Goal: Task Accomplishment & Management: Use online tool/utility

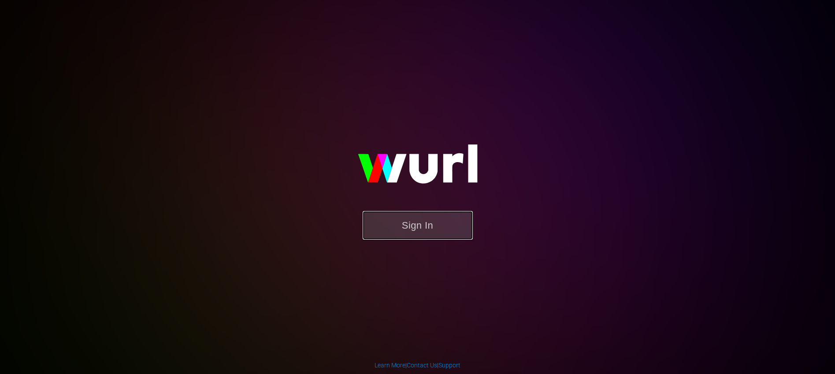
click at [422, 223] on button "Sign In" at bounding box center [418, 225] width 110 height 29
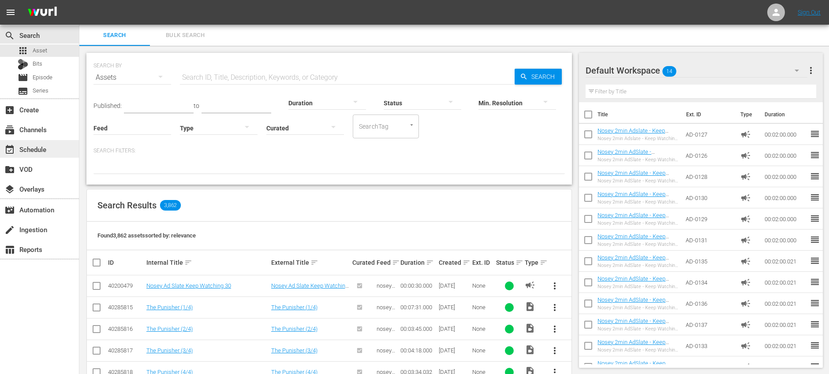
click at [48, 153] on div "event_available Schedule" at bounding box center [39, 149] width 79 height 18
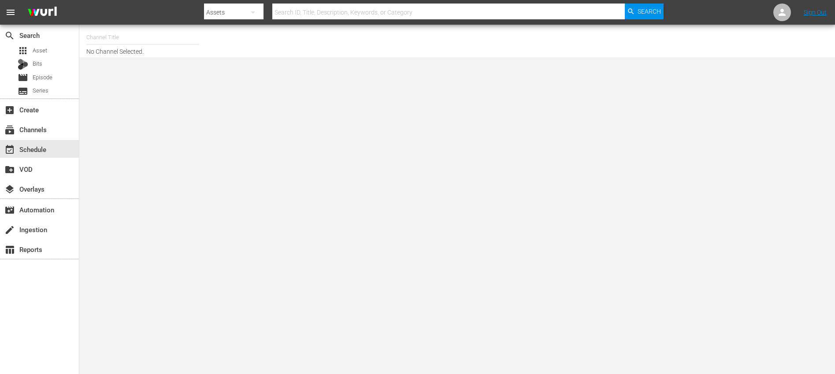
click at [145, 35] on input "text" at bounding box center [142, 37] width 113 height 21
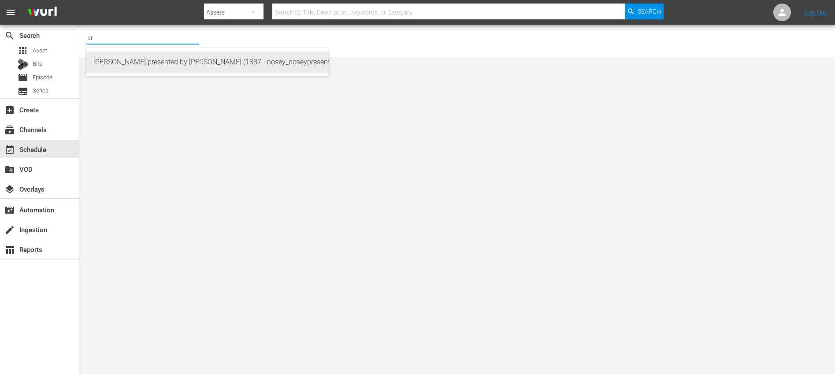
click at [193, 68] on div "[PERSON_NAME] presented by [PERSON_NAME] (1887 - nosey_noseypresentsstevewilkos…" at bounding box center [207, 62] width 228 height 21
type input "[PERSON_NAME] presented by [PERSON_NAME] (1887 - nosey_noseypresentsstevewilkos…"
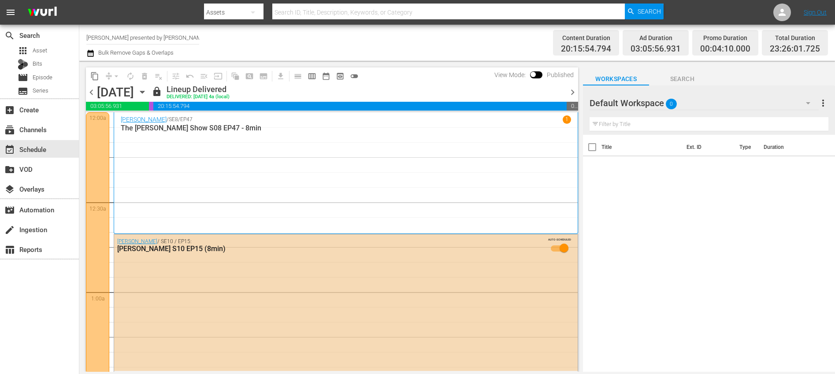
click at [574, 91] on span "chevron_right" at bounding box center [572, 92] width 11 height 11
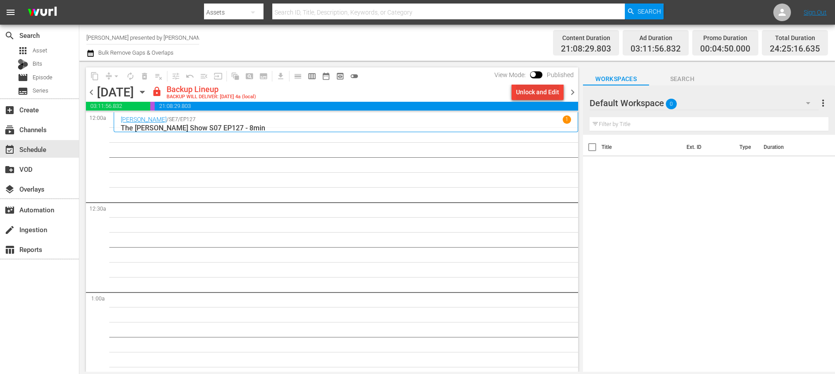
click at [527, 96] on div "Unlock and Edit" at bounding box center [537, 92] width 43 height 16
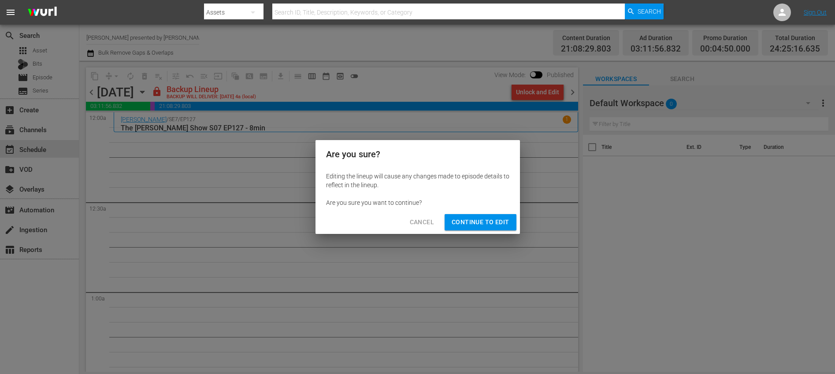
click at [491, 227] on span "Continue to Edit" at bounding box center [480, 222] width 57 height 11
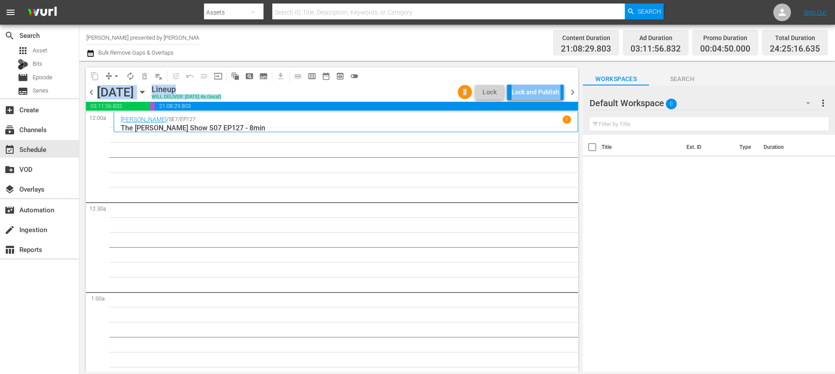
drag, startPoint x: 577, startPoint y: 84, endPoint x: 576, endPoint y: 91, distance: 7.5
click at [577, 84] on div "content_copy compress arrow_drop_down autorenew_outlined delete_forever_outline…" at bounding box center [332, 84] width 492 height 34
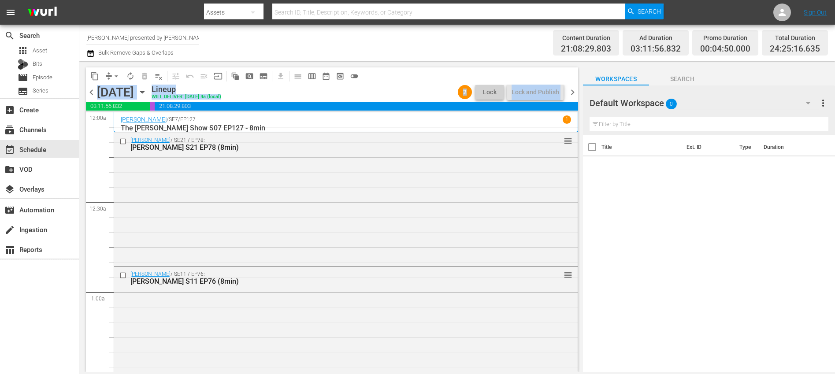
click at [573, 94] on span "chevron_right" at bounding box center [572, 92] width 11 height 11
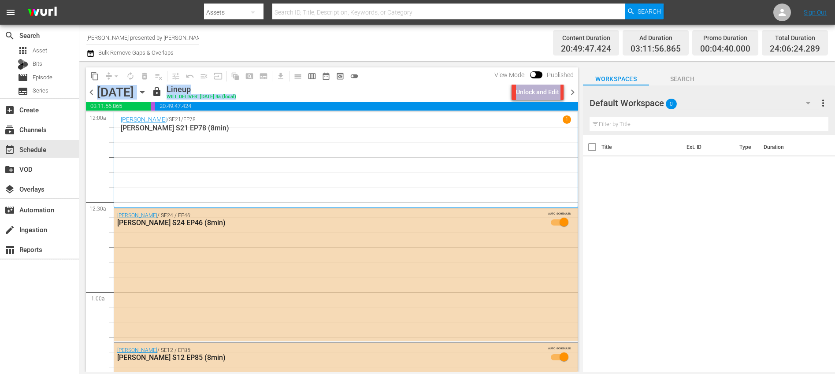
click at [92, 97] on span "chevron_left" at bounding box center [91, 92] width 11 height 11
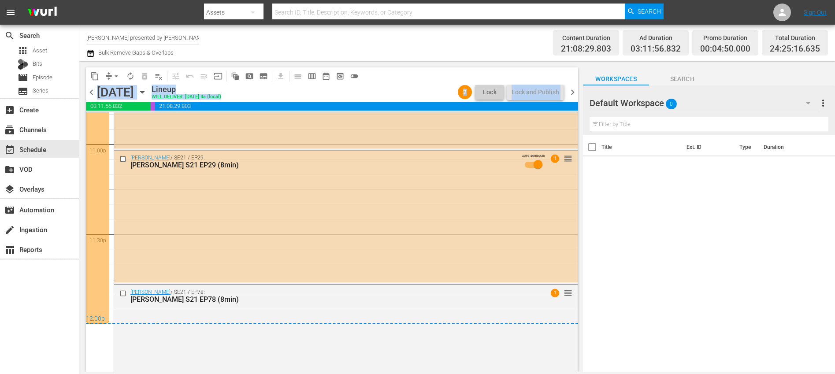
scroll to position [4100, 0]
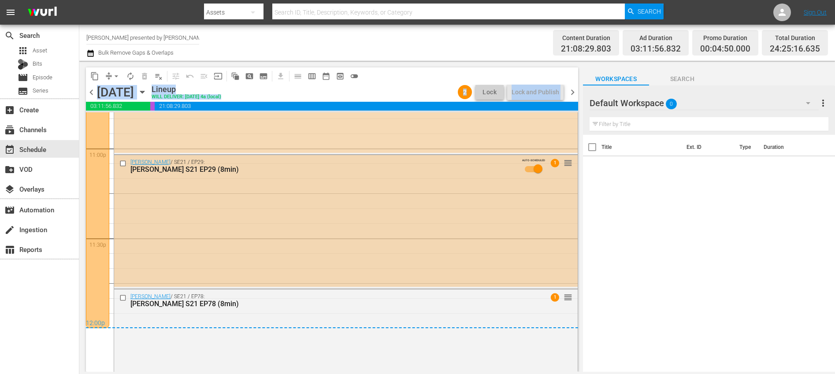
click at [123, 163] on input "checkbox" at bounding box center [123, 163] width 9 height 7
click at [148, 78] on span "delete_forever_outlined" at bounding box center [144, 76] width 9 height 9
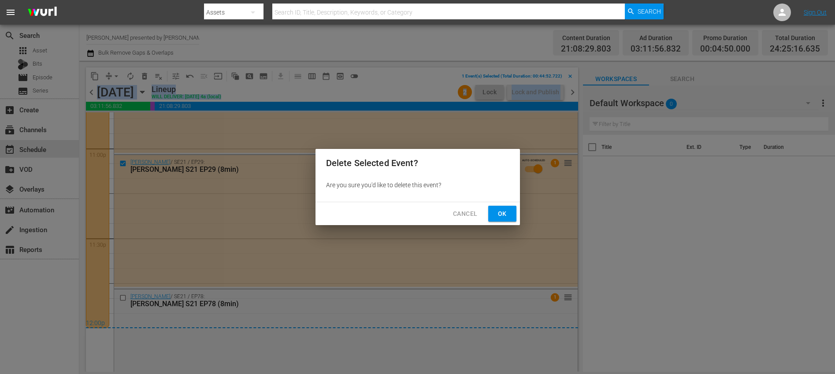
click at [502, 215] on span "Ok" at bounding box center [502, 213] width 14 height 11
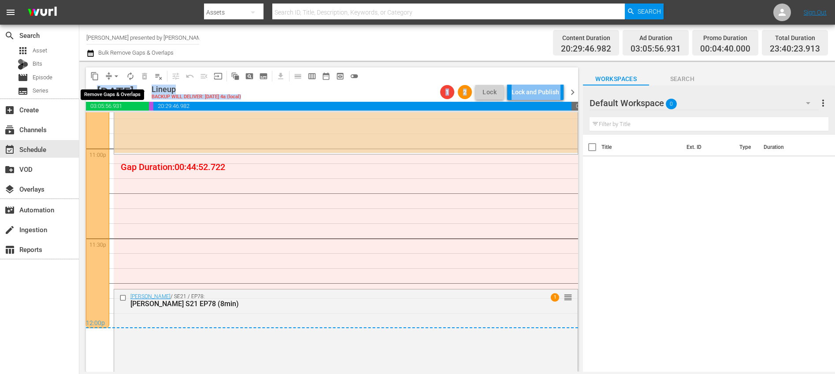
click at [113, 74] on span "arrow_drop_down" at bounding box center [116, 76] width 9 height 9
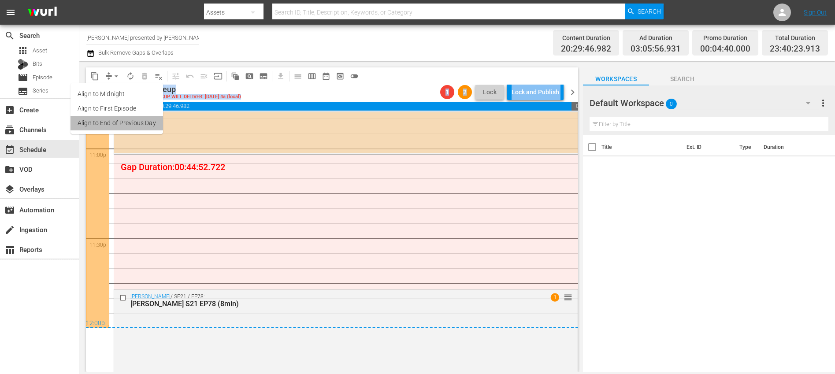
click at [129, 124] on li "Align to End of Previous Day" at bounding box center [117, 123] width 93 height 15
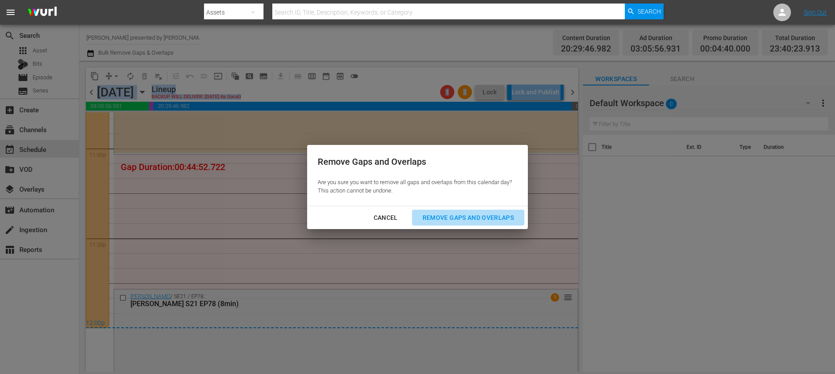
click at [485, 214] on div "Remove Gaps and Overlaps" at bounding box center [468, 217] width 105 height 11
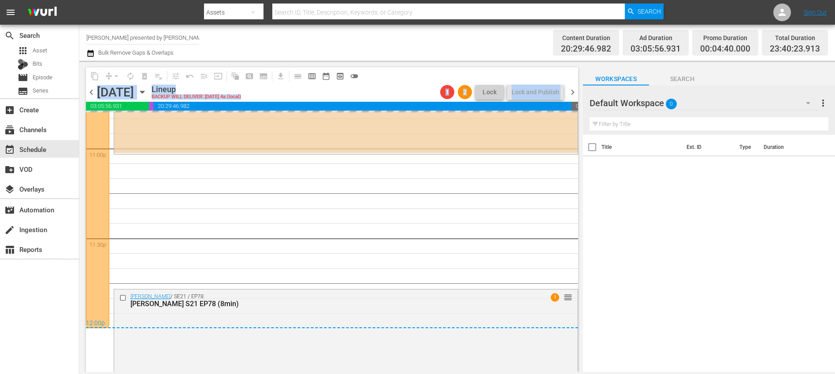
click at [576, 91] on span "chevron_right" at bounding box center [572, 92] width 11 height 11
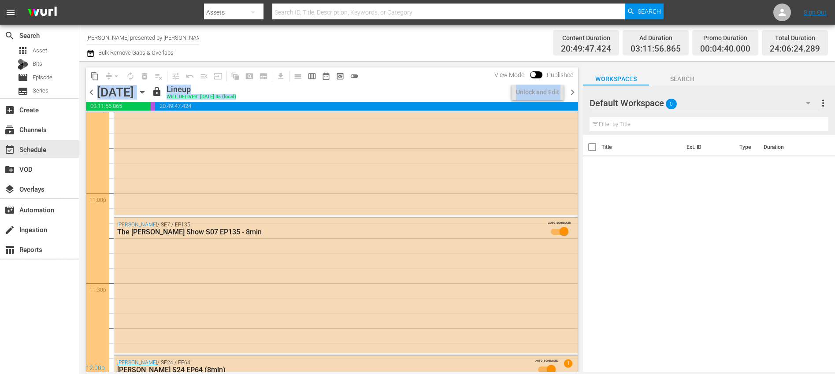
scroll to position [4100, 0]
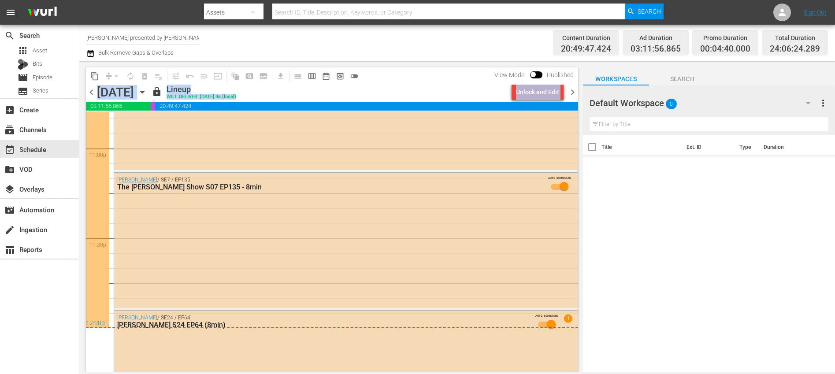
click at [443, 94] on div "lock Lineup WILL DELIVER: [DATE] 4a (local)" at bounding box center [330, 92] width 357 height 15
click at [554, 94] on div "Unlock and Edit" at bounding box center [537, 92] width 43 height 16
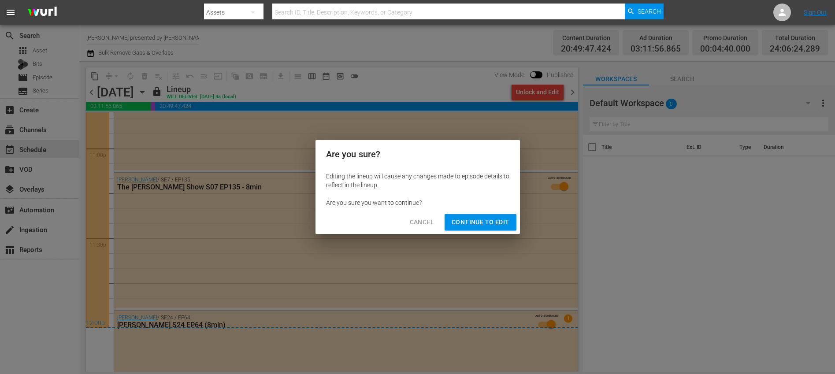
click at [485, 219] on span "Continue to Edit" at bounding box center [480, 222] width 57 height 11
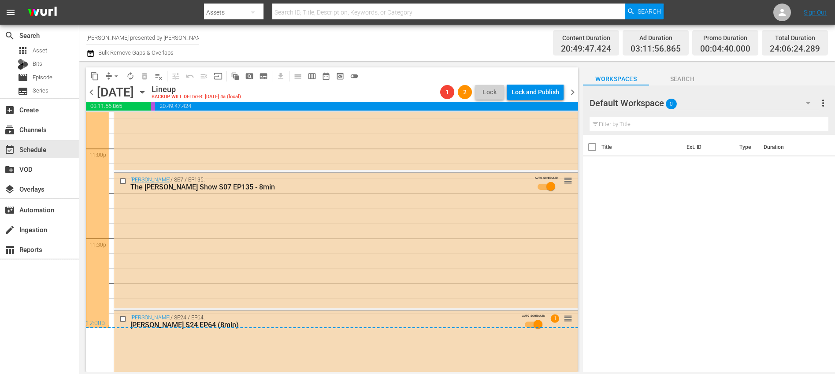
click at [570, 92] on span "chevron_right" at bounding box center [572, 92] width 11 height 11
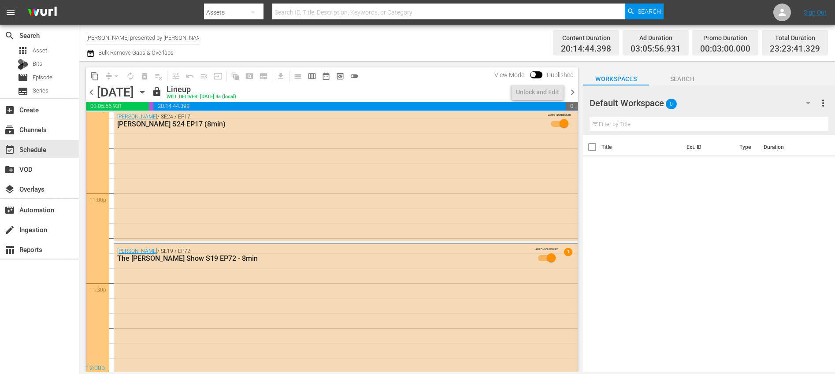
scroll to position [4062, 0]
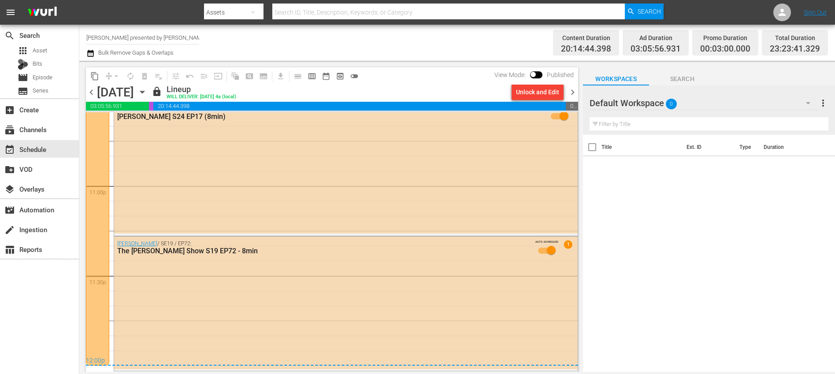
click at [542, 95] on div "Unlock and Edit" at bounding box center [537, 92] width 43 height 16
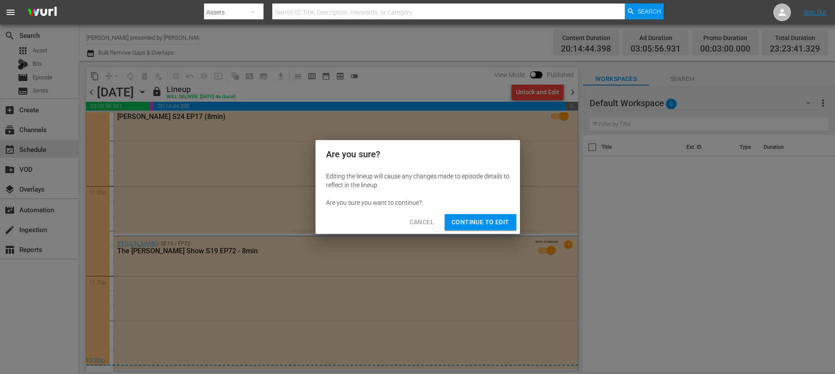
click at [491, 222] on span "Continue to Edit" at bounding box center [480, 222] width 57 height 11
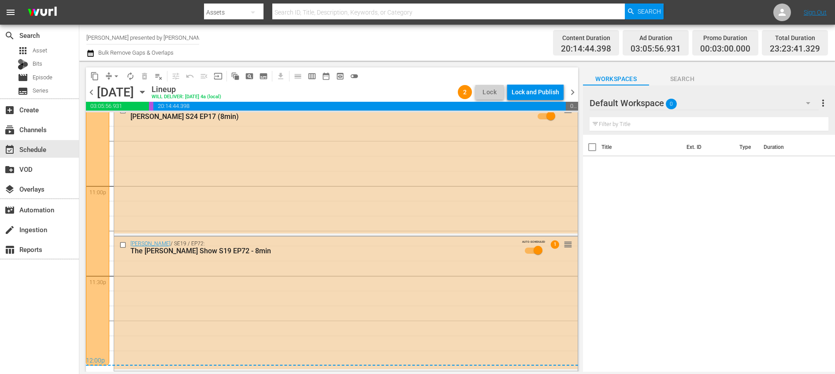
click at [572, 93] on span "chevron_right" at bounding box center [572, 92] width 11 height 11
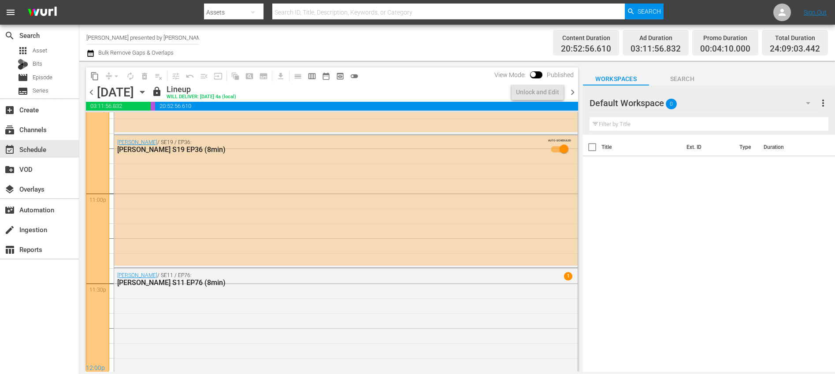
scroll to position [4089, 0]
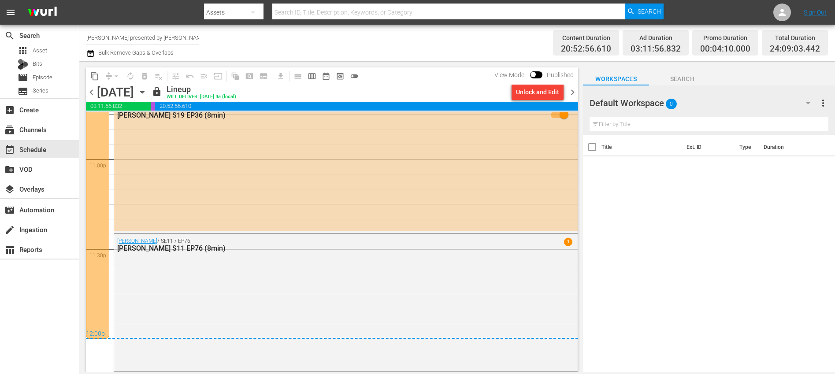
click at [94, 92] on span "chevron_left" at bounding box center [91, 92] width 11 height 11
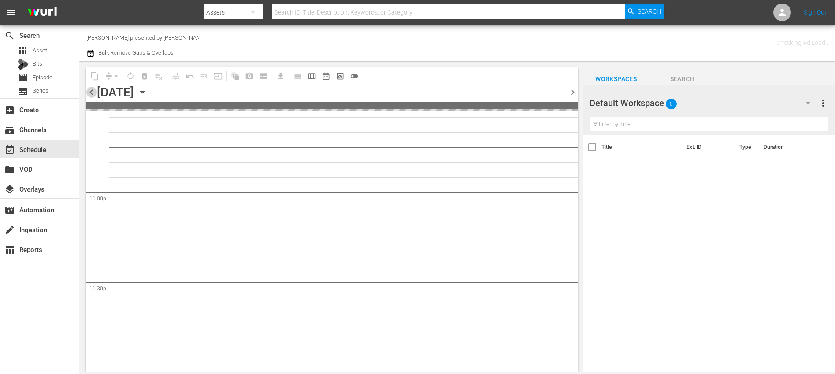
scroll to position [4055, 0]
click at [94, 92] on span "chevron_left" at bounding box center [91, 92] width 11 height 11
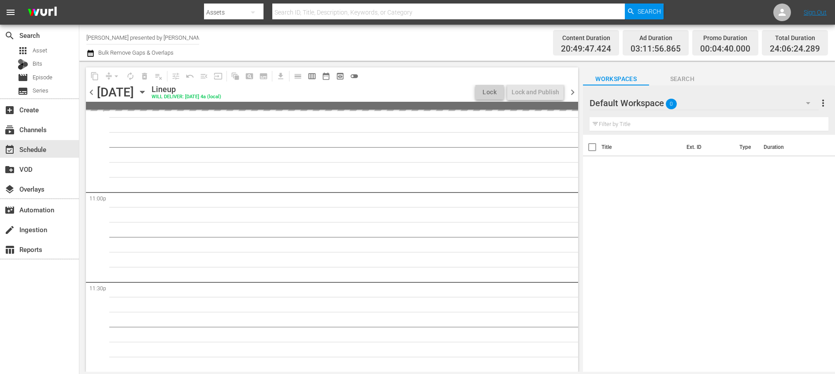
click at [93, 93] on span "chevron_left" at bounding box center [91, 92] width 11 height 11
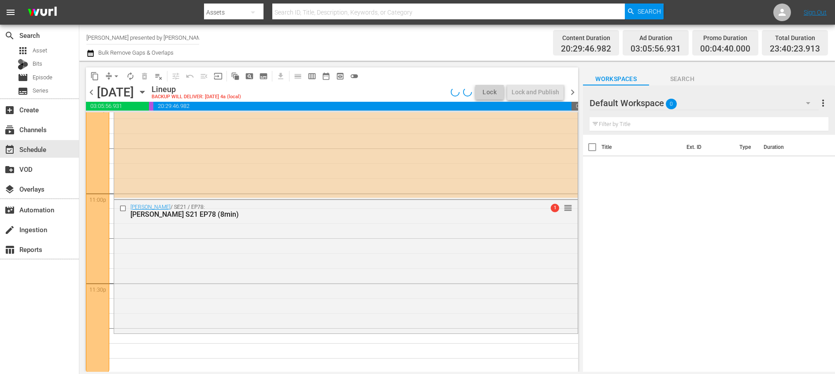
scroll to position [4056, 0]
click at [91, 54] on icon "button" at bounding box center [90, 53] width 8 height 11
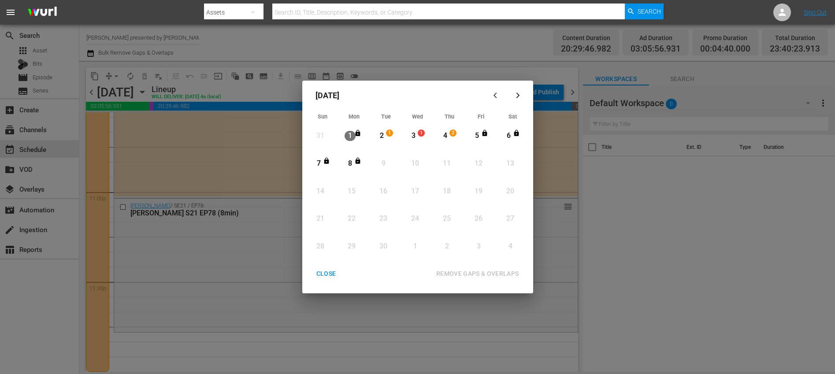
click at [384, 134] on div "2" at bounding box center [381, 136] width 11 height 10
click at [350, 163] on div "8" at bounding box center [350, 164] width 11 height 10
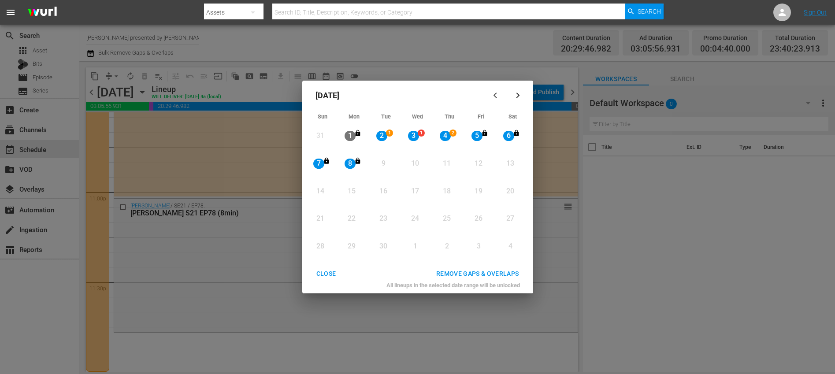
click at [451, 275] on div "REMOVE GAPS & OVERLAPS" at bounding box center [477, 273] width 97 height 11
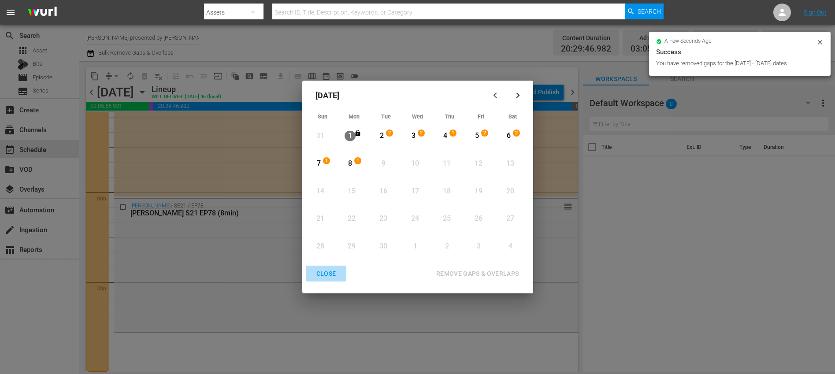
click at [326, 274] on div "CLOSE" at bounding box center [326, 273] width 34 height 11
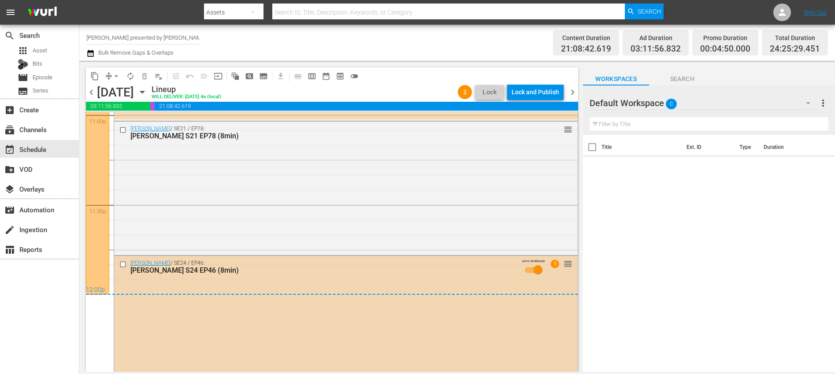
scroll to position [4152, 0]
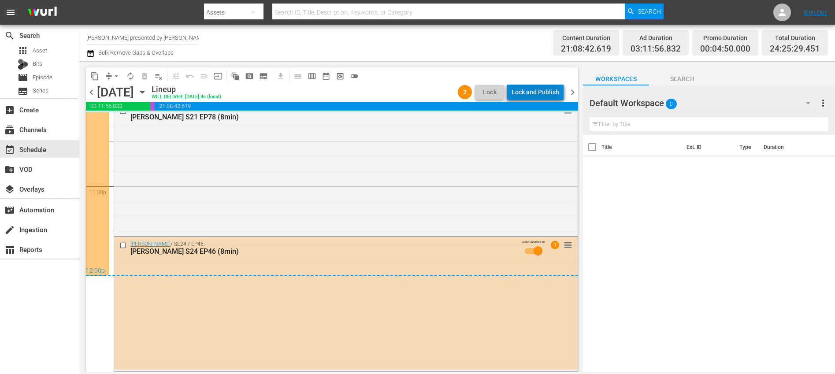
click at [540, 90] on div "Lock and Publish" at bounding box center [536, 92] width 48 height 16
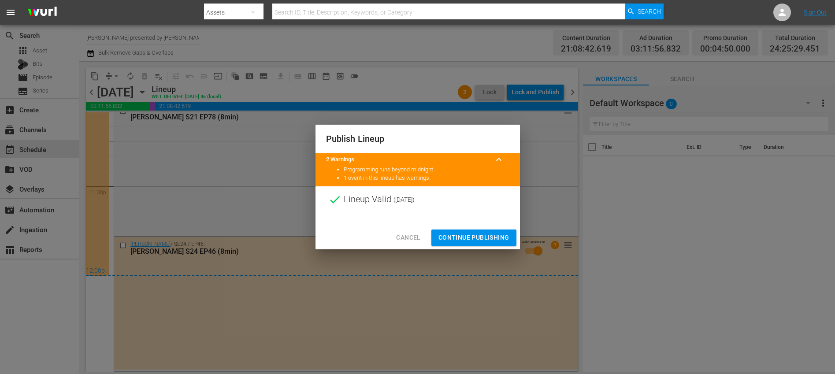
click at [480, 234] on span "Continue Publishing" at bounding box center [474, 237] width 71 height 11
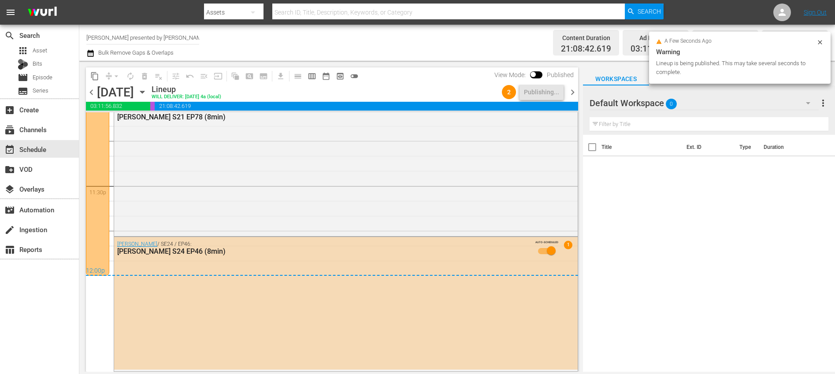
click at [574, 94] on span "chevron_right" at bounding box center [572, 92] width 11 height 11
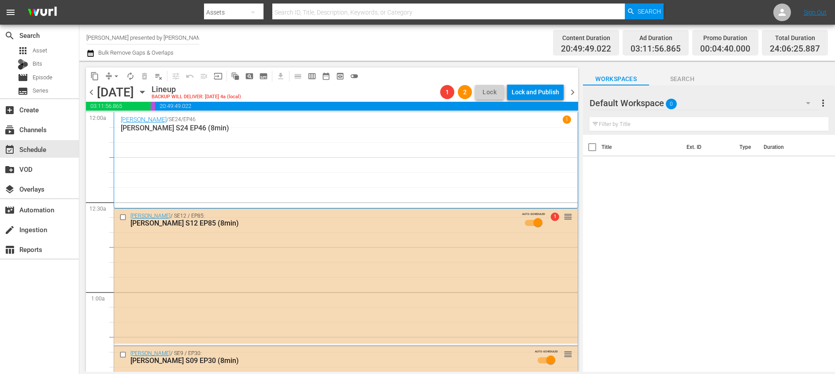
drag, startPoint x: 92, startPoint y: 93, endPoint x: 452, endPoint y: 100, distance: 360.2
click at [92, 93] on span "chevron_left" at bounding box center [91, 92] width 11 height 11
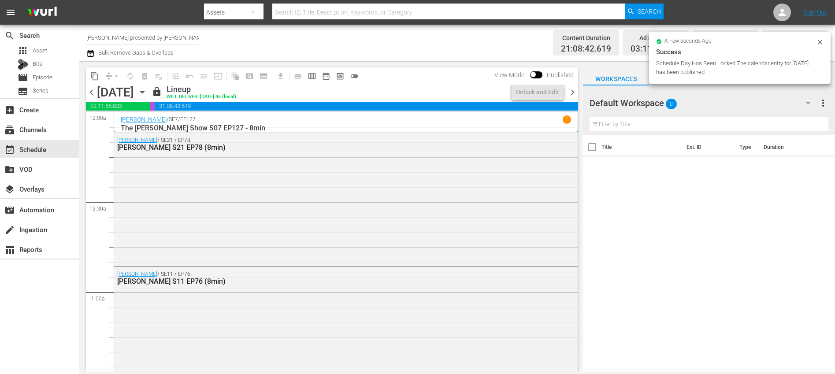
click at [573, 91] on span "chevron_right" at bounding box center [572, 92] width 11 height 11
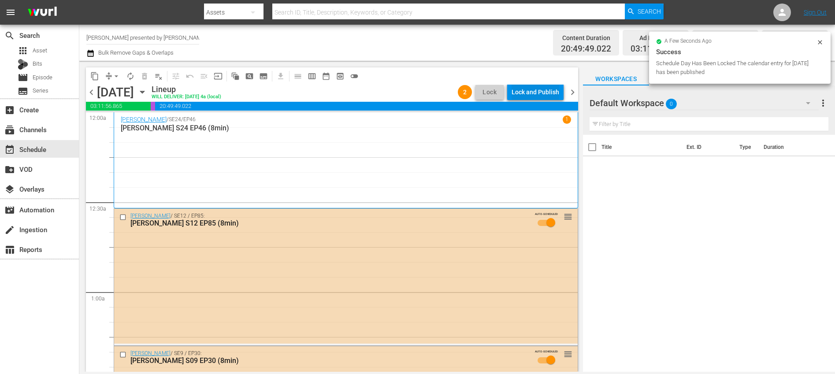
click at [547, 91] on div "Lock and Publish" at bounding box center [536, 92] width 48 height 16
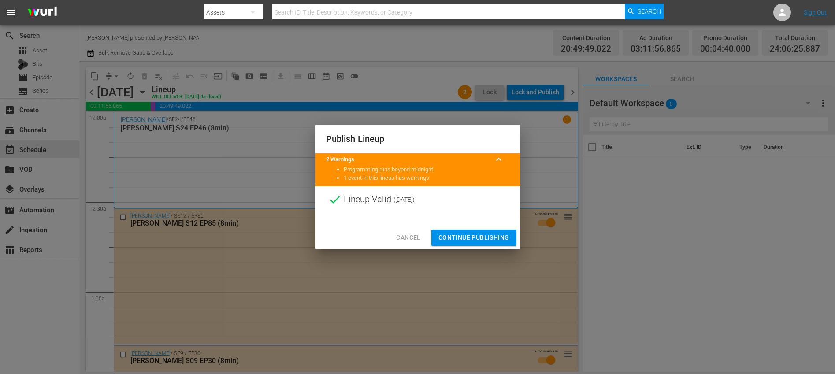
click at [469, 238] on span "Continue Publishing" at bounding box center [474, 237] width 71 height 11
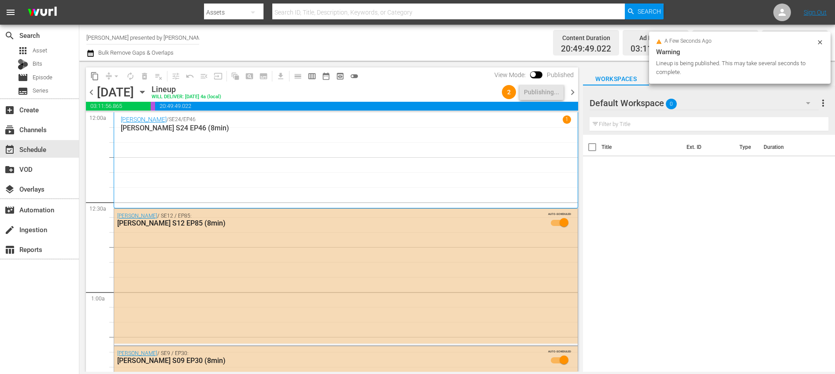
click at [574, 93] on span "chevron_right" at bounding box center [572, 92] width 11 height 11
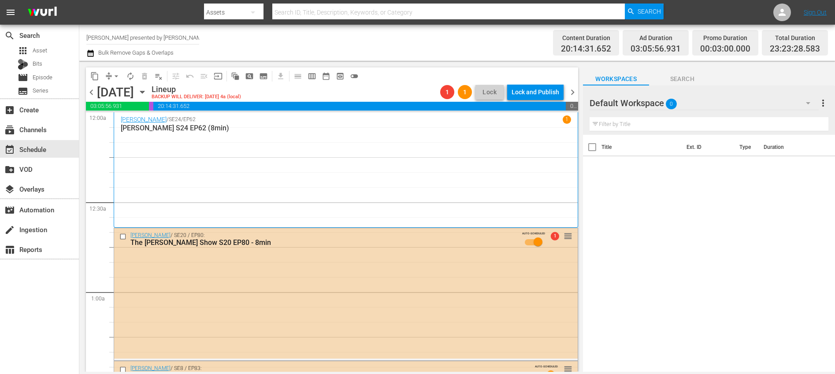
click at [91, 93] on span "chevron_left" at bounding box center [91, 92] width 11 height 11
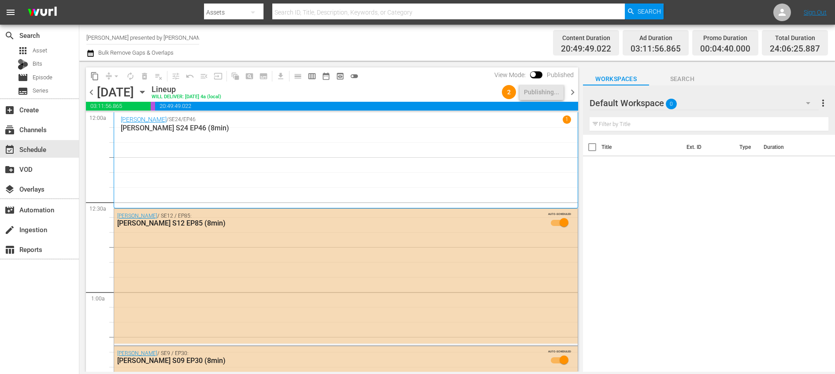
click at [574, 93] on span "chevron_right" at bounding box center [572, 92] width 11 height 11
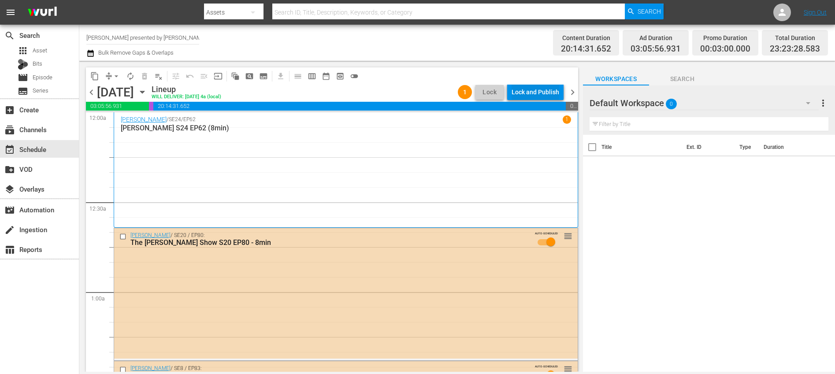
click at [541, 93] on div "Lock and Publish" at bounding box center [536, 92] width 48 height 16
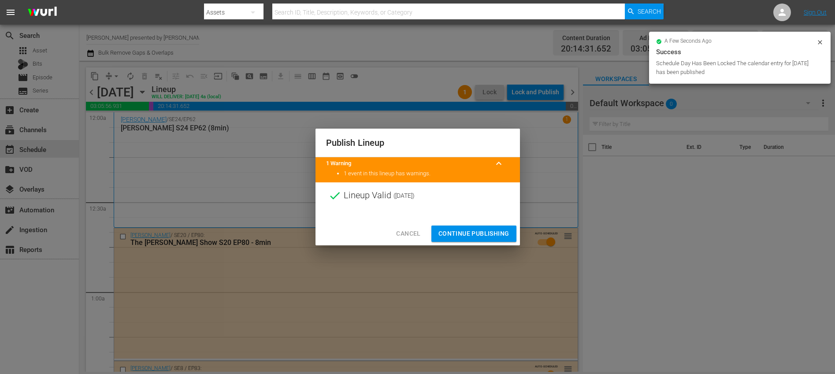
drag, startPoint x: 484, startPoint y: 230, endPoint x: 513, endPoint y: 223, distance: 29.2
click at [484, 231] on span "Continue Publishing" at bounding box center [474, 233] width 71 height 11
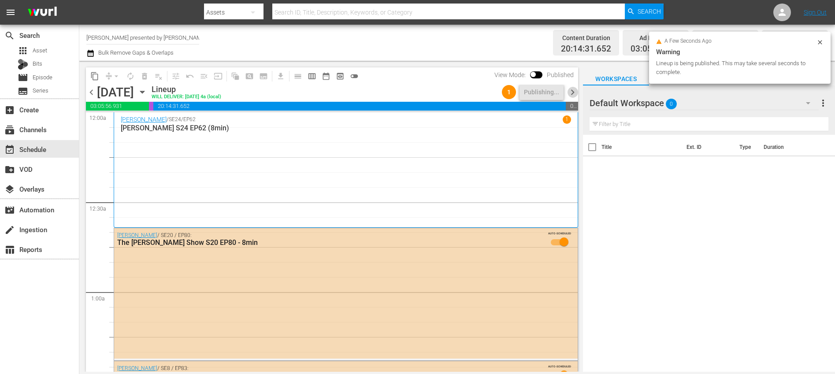
click at [573, 94] on span "chevron_right" at bounding box center [572, 92] width 11 height 11
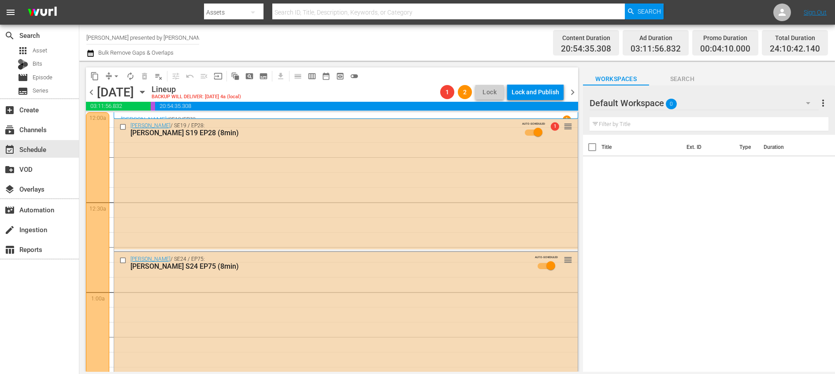
click at [93, 92] on span "chevron_left" at bounding box center [91, 92] width 11 height 11
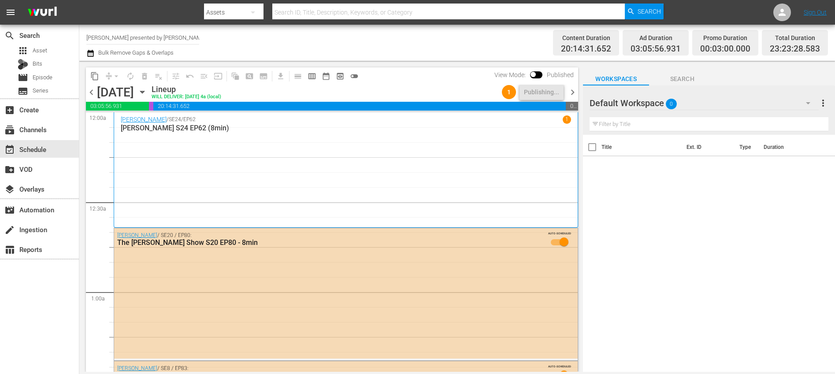
click at [574, 91] on span "chevron_right" at bounding box center [572, 92] width 11 height 11
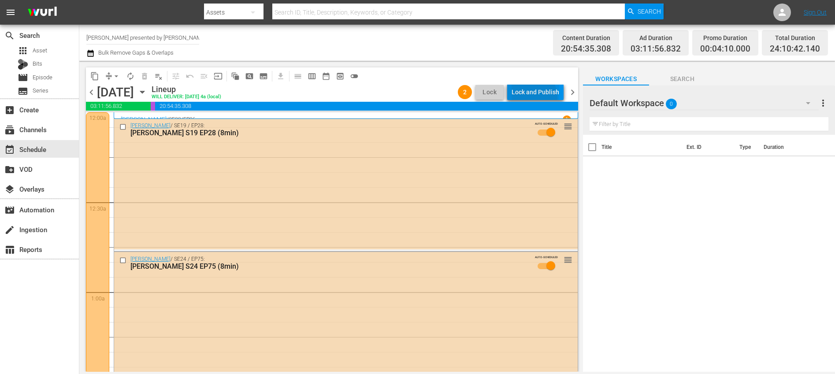
click at [529, 97] on div "Lock and Publish" at bounding box center [536, 92] width 48 height 16
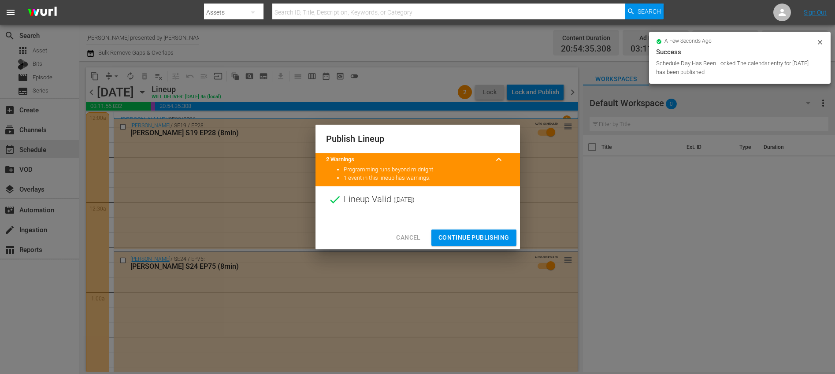
click at [498, 233] on span "Continue Publishing" at bounding box center [474, 237] width 71 height 11
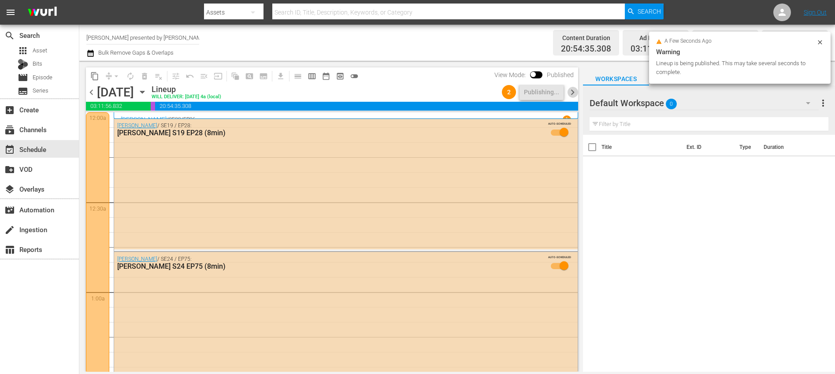
click at [573, 94] on span "chevron_right" at bounding box center [572, 92] width 11 height 11
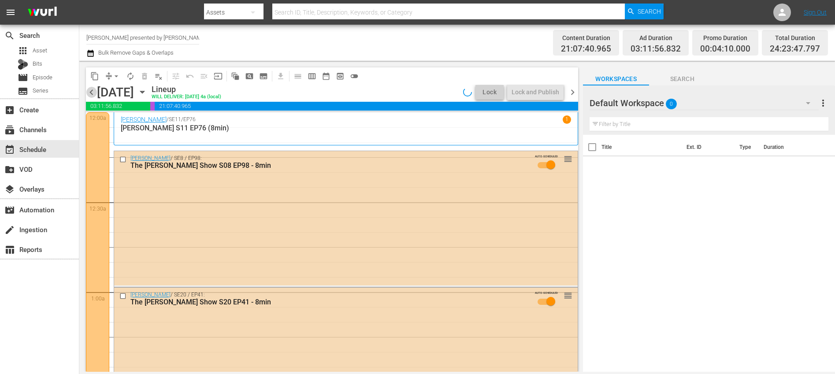
click at [89, 94] on span "chevron_left" at bounding box center [91, 92] width 11 height 11
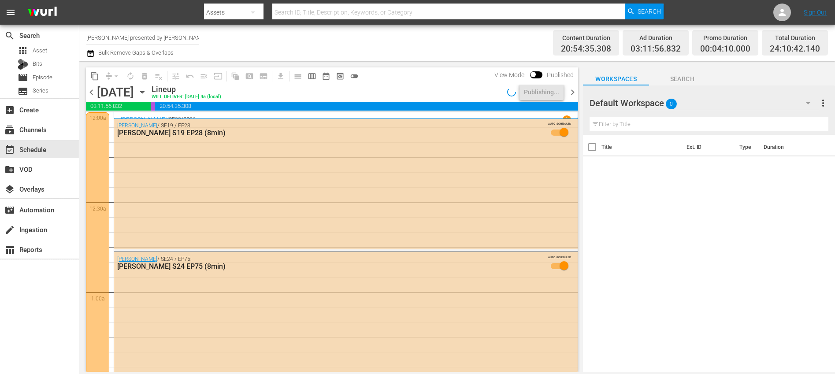
click at [573, 93] on span "chevron_right" at bounding box center [572, 92] width 11 height 11
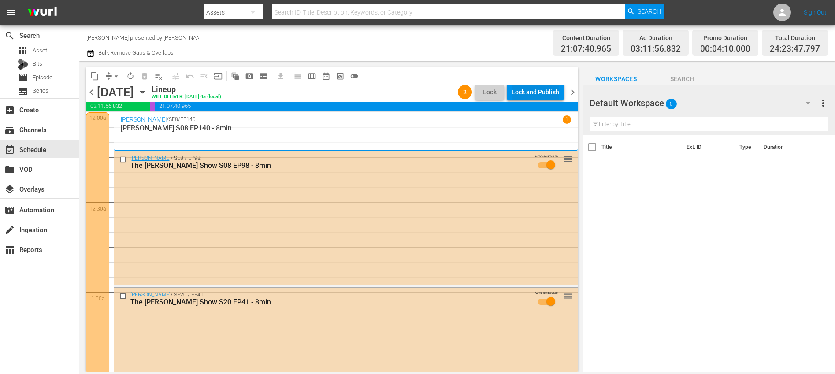
click at [547, 93] on div "Lock and Publish" at bounding box center [536, 92] width 48 height 16
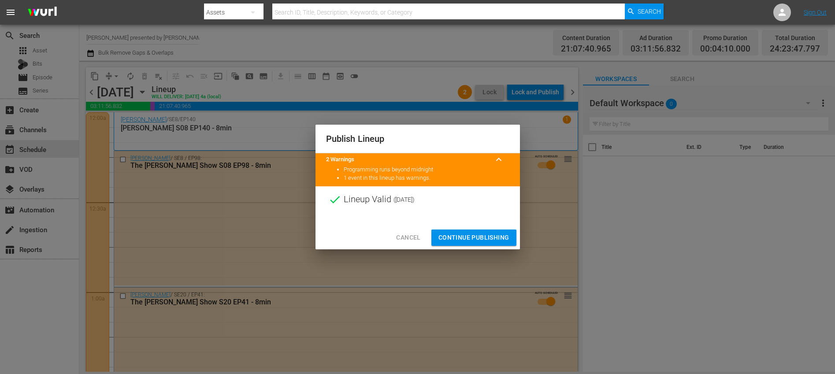
click at [475, 233] on span "Continue Publishing" at bounding box center [474, 237] width 71 height 11
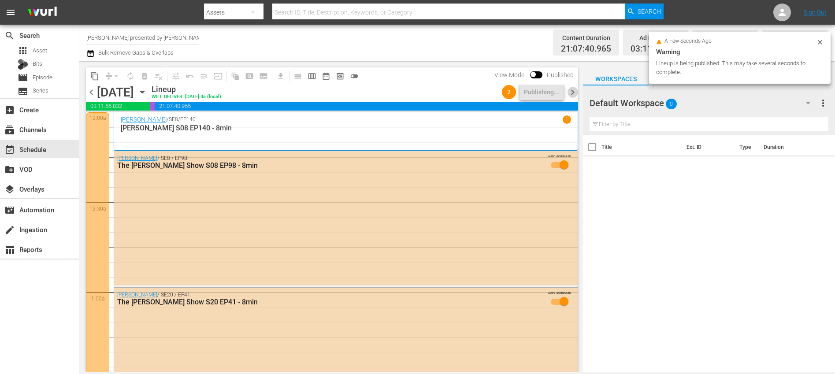
click at [572, 94] on span "chevron_right" at bounding box center [572, 92] width 11 height 11
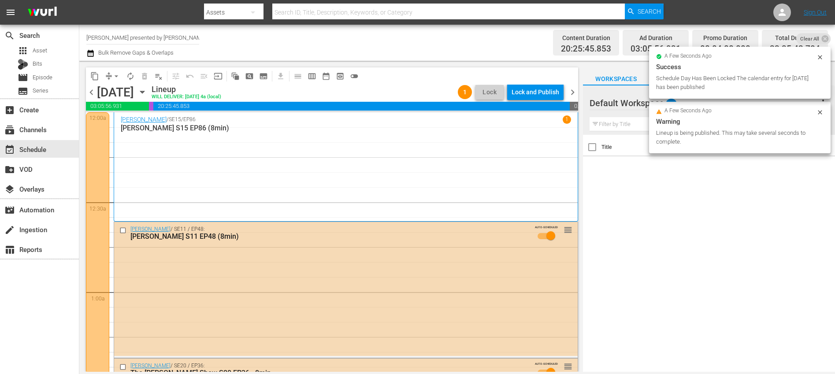
click at [92, 93] on span "chevron_left" at bounding box center [91, 92] width 11 height 11
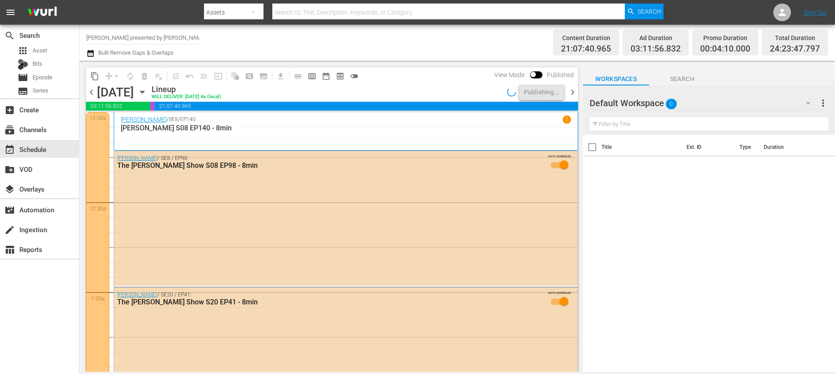
click at [571, 94] on span "chevron_right" at bounding box center [572, 92] width 11 height 11
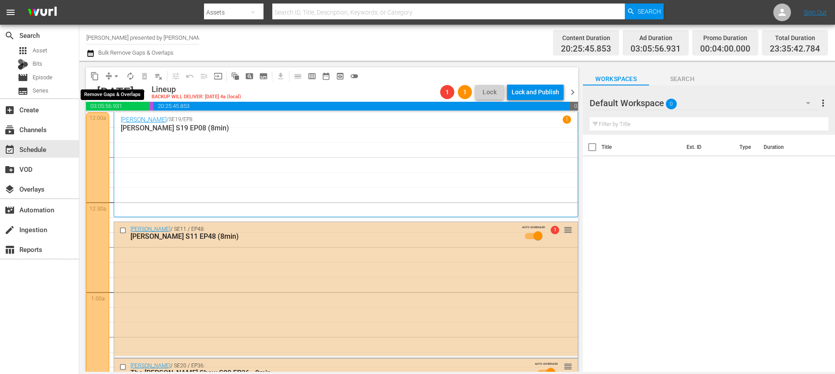
click at [114, 81] on button "arrow_drop_down" at bounding box center [116, 76] width 14 height 14
click at [125, 122] on li "Align to End of Previous Day" at bounding box center [117, 123] width 93 height 15
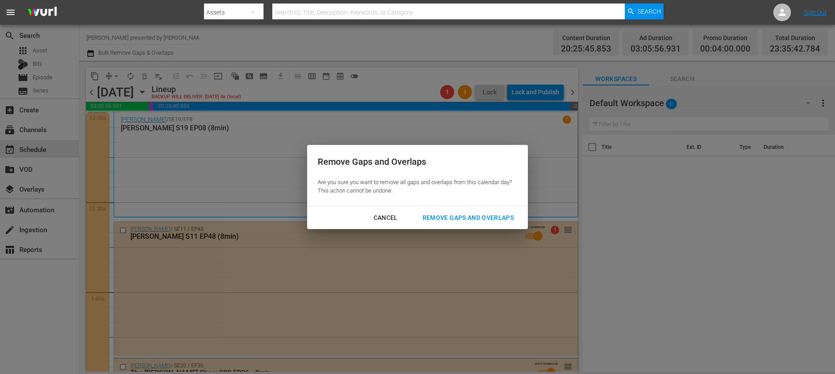
click at [488, 221] on div "Remove Gaps and Overlaps" at bounding box center [468, 217] width 105 height 11
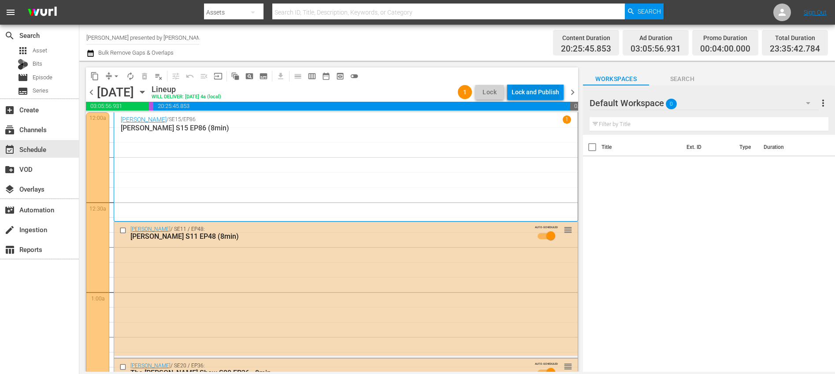
click at [532, 96] on div "Lock and Publish" at bounding box center [536, 92] width 48 height 16
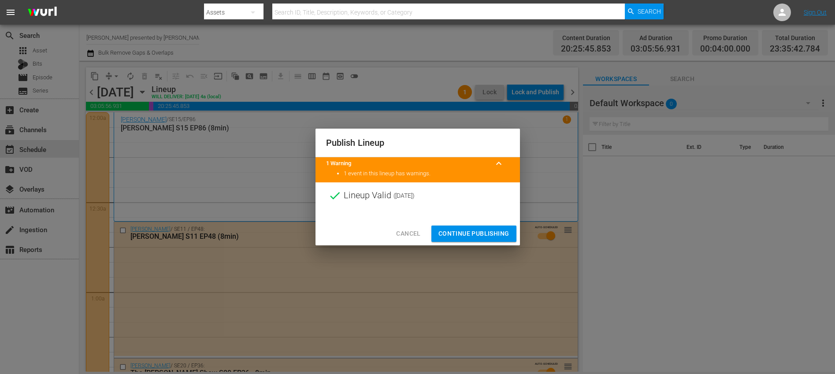
click at [484, 234] on span "Continue Publishing" at bounding box center [474, 233] width 71 height 11
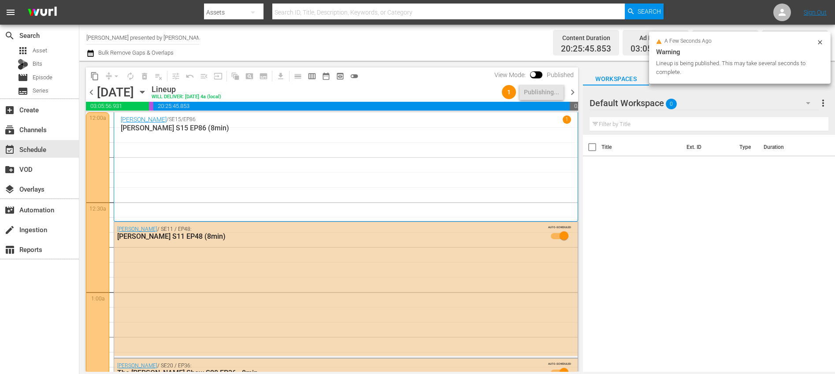
click at [576, 93] on span "chevron_right" at bounding box center [572, 92] width 11 height 11
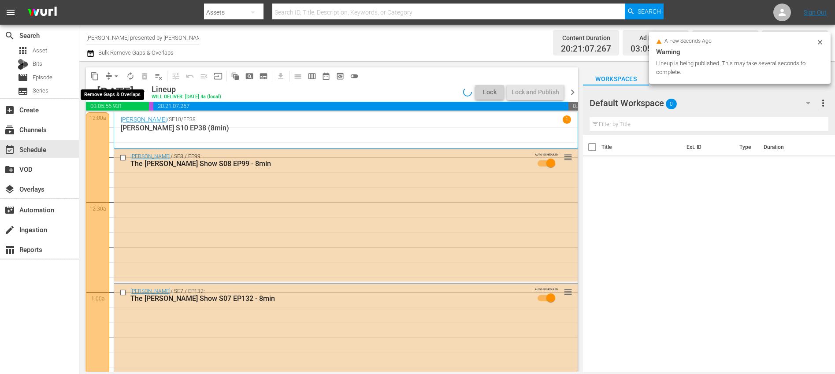
click at [114, 76] on span "arrow_drop_down" at bounding box center [116, 76] width 9 height 9
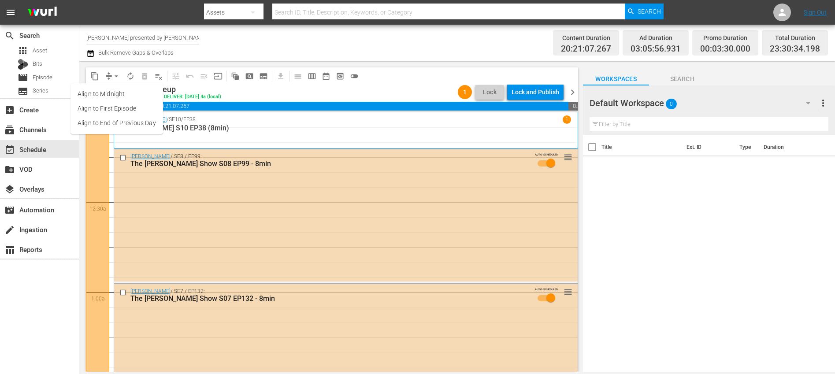
click at [121, 123] on li "Align to End of Previous Day" at bounding box center [117, 123] width 93 height 15
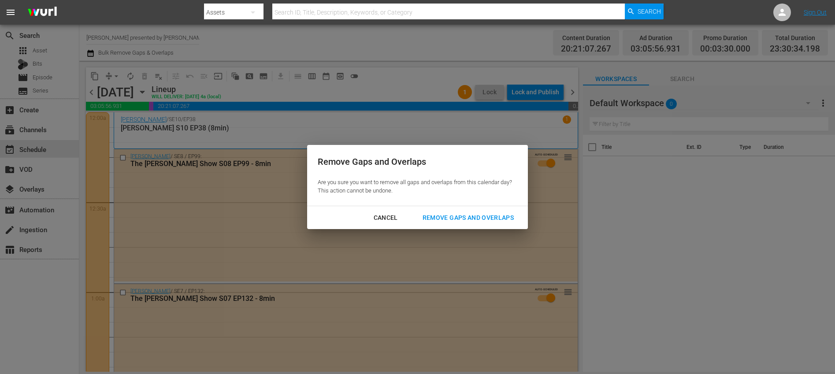
click at [439, 211] on button "Remove Gaps and Overlaps" at bounding box center [468, 218] width 112 height 16
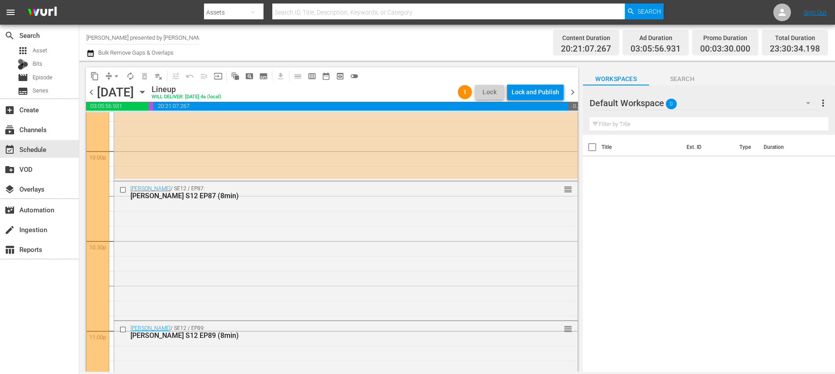
scroll to position [4056, 0]
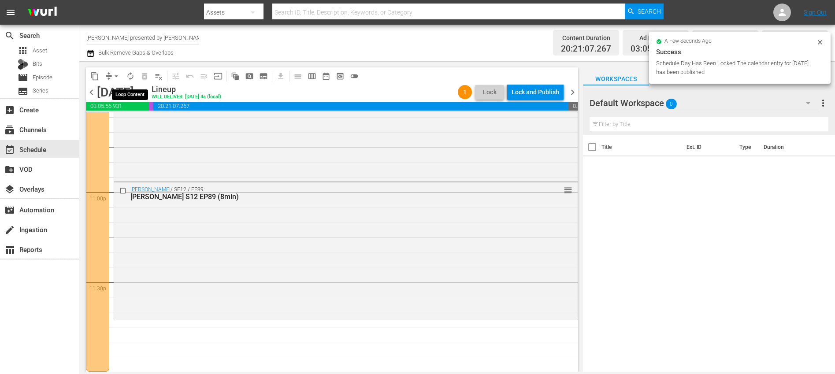
click at [128, 76] on span "autorenew_outlined" at bounding box center [130, 76] width 9 height 9
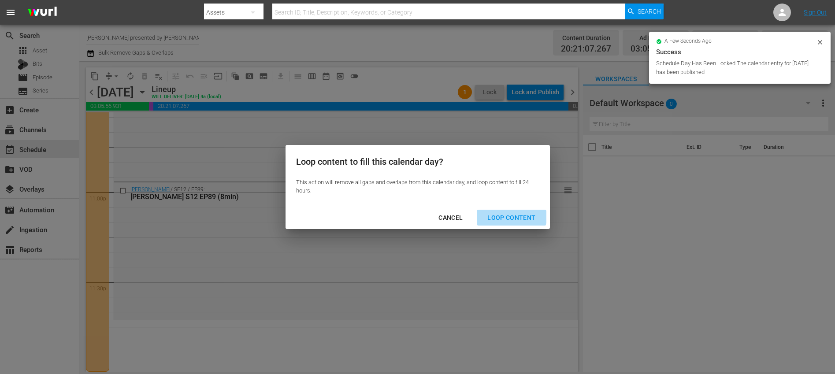
click at [498, 212] on div "Loop Content" at bounding box center [511, 217] width 62 height 11
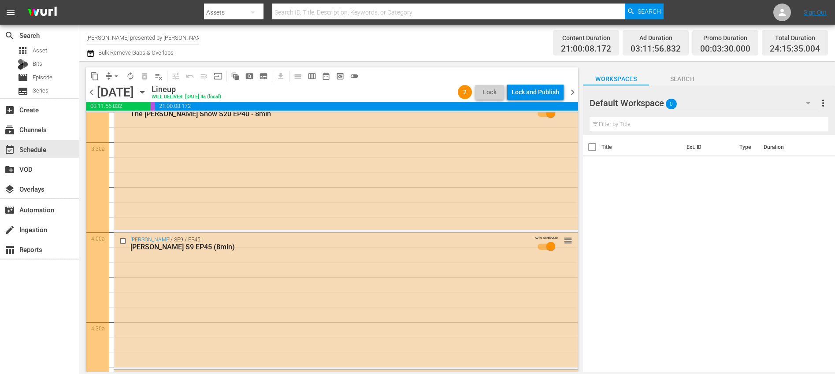
scroll to position [0, 0]
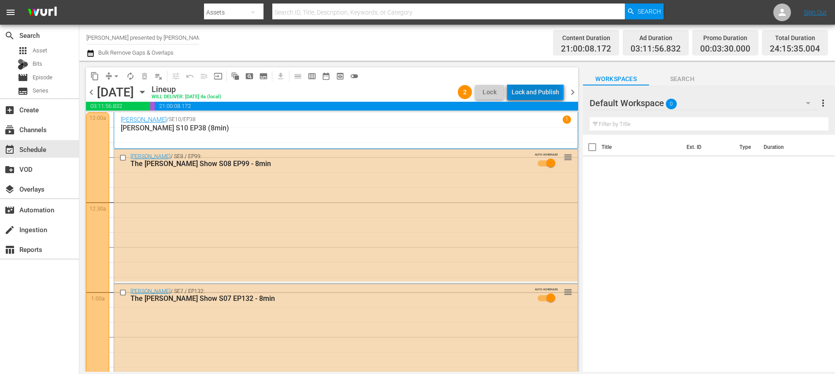
click at [538, 96] on div "Lock and Publish" at bounding box center [536, 92] width 48 height 16
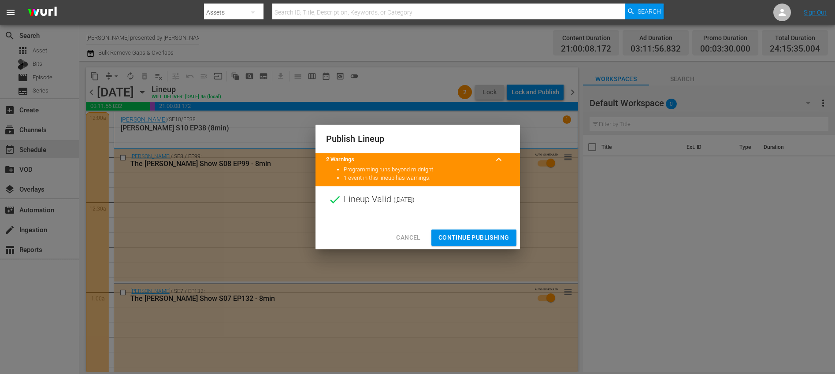
click at [484, 244] on button "Continue Publishing" at bounding box center [473, 238] width 85 height 16
